Goal: Task Accomplishment & Management: Use online tool/utility

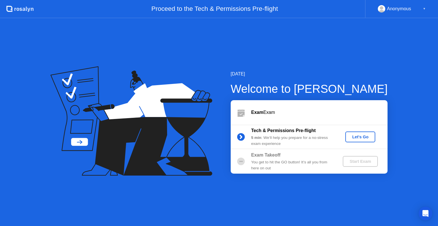
click at [366, 137] on div "Let's Go" at bounding box center [359, 137] width 25 height 5
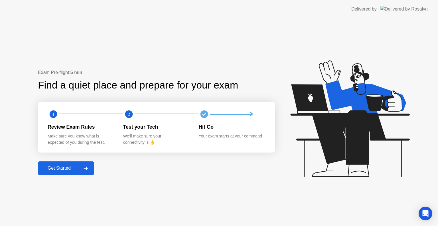
click at [68, 168] on div "Get Started" at bounding box center [59, 168] width 39 height 5
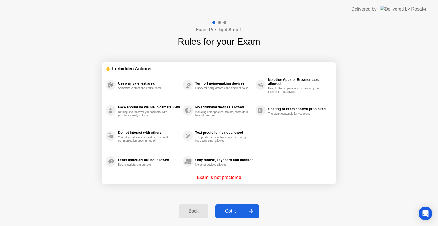
click at [233, 211] on div "Got it" at bounding box center [230, 211] width 27 height 5
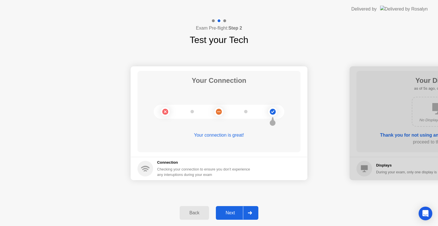
click at [239, 211] on div "Next" at bounding box center [229, 213] width 25 height 5
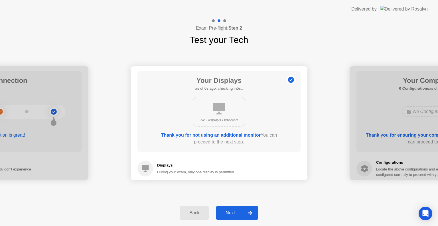
click at [239, 211] on div "Next" at bounding box center [229, 213] width 25 height 5
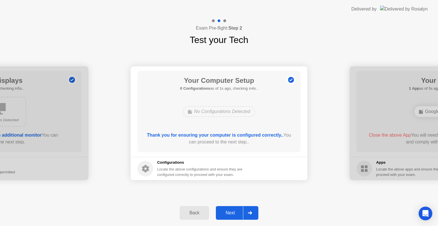
click at [239, 211] on div "Next" at bounding box center [229, 213] width 25 height 5
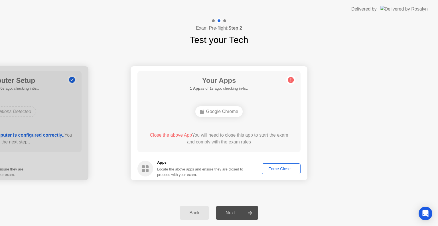
click at [271, 168] on div "Force Close..." at bounding box center [281, 169] width 35 height 5
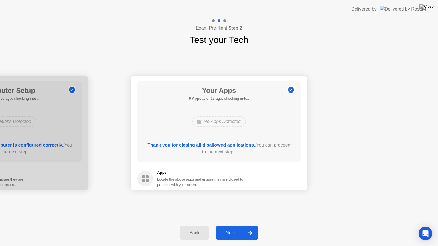
click at [231, 226] on div "Next" at bounding box center [229, 233] width 25 height 5
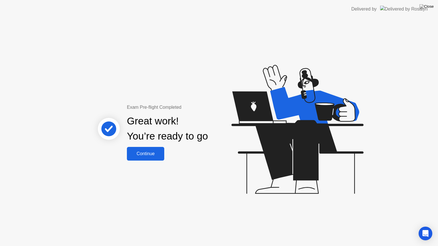
click at [160, 156] on div "Continue" at bounding box center [146, 153] width 34 height 5
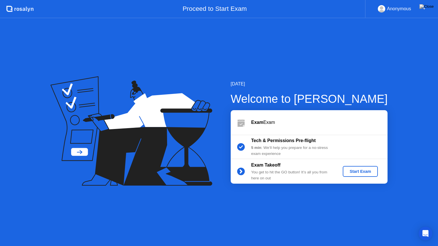
click at [356, 174] on div "Start Exam" at bounding box center [360, 171] width 30 height 5
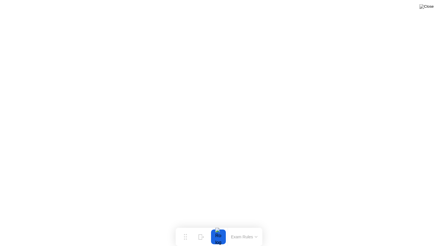
click at [259, 226] on button "Exam Rules" at bounding box center [244, 237] width 30 height 5
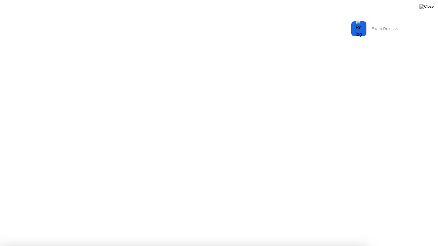
click at [396, 26] on button "Exam Rules" at bounding box center [385, 28] width 30 height 5
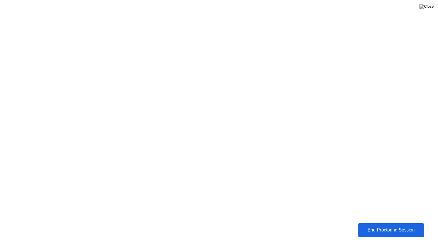
click at [383, 226] on div "End Proctoring Session" at bounding box center [391, 230] width 64 height 5
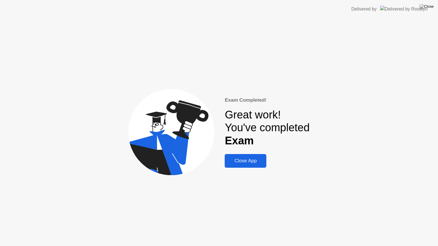
click at [226, 158] on div "Close App" at bounding box center [245, 161] width 38 height 6
